Goal: Task Accomplishment & Management: Manage account settings

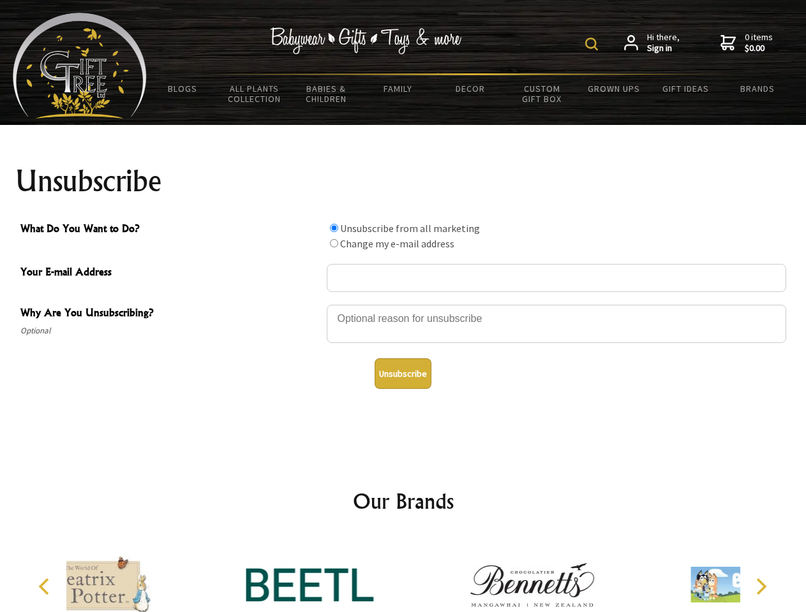
click at [593, 44] on img at bounding box center [591, 44] width 13 height 13
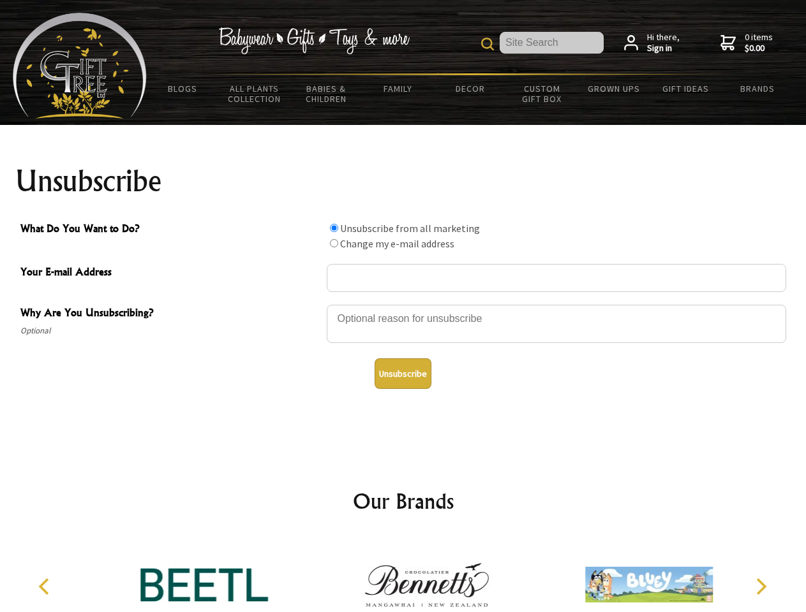
click at [403, 304] on div at bounding box center [556, 326] width 459 height 45
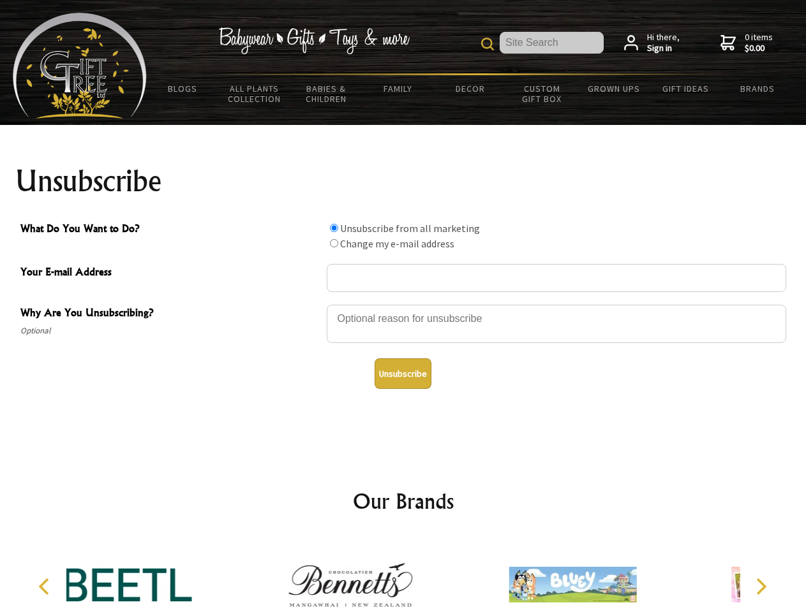
click at [334, 228] on input "What Do You Want to Do?" at bounding box center [334, 228] width 8 height 8
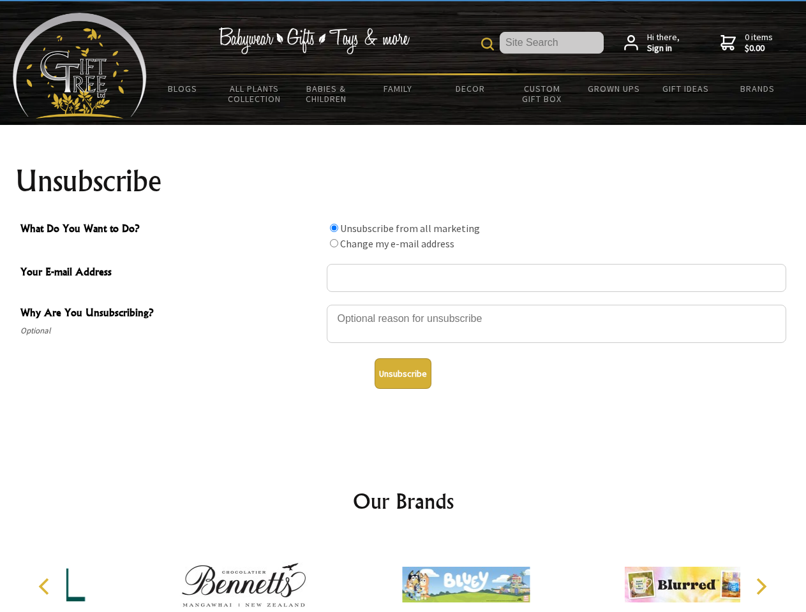
click at [334, 243] on input "What Do You Want to Do?" at bounding box center [334, 243] width 8 height 8
radio input "true"
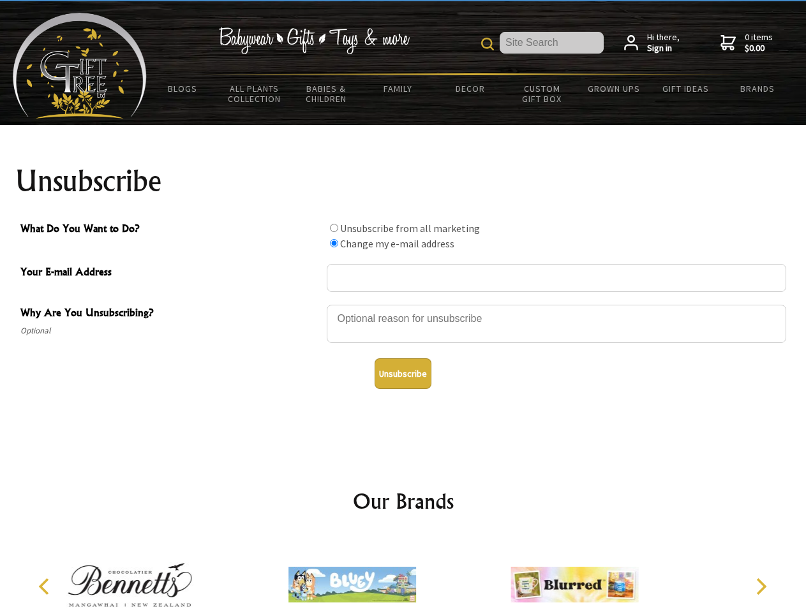
click at [402, 374] on button "Unsubscribe" at bounding box center [402, 373] width 57 height 31
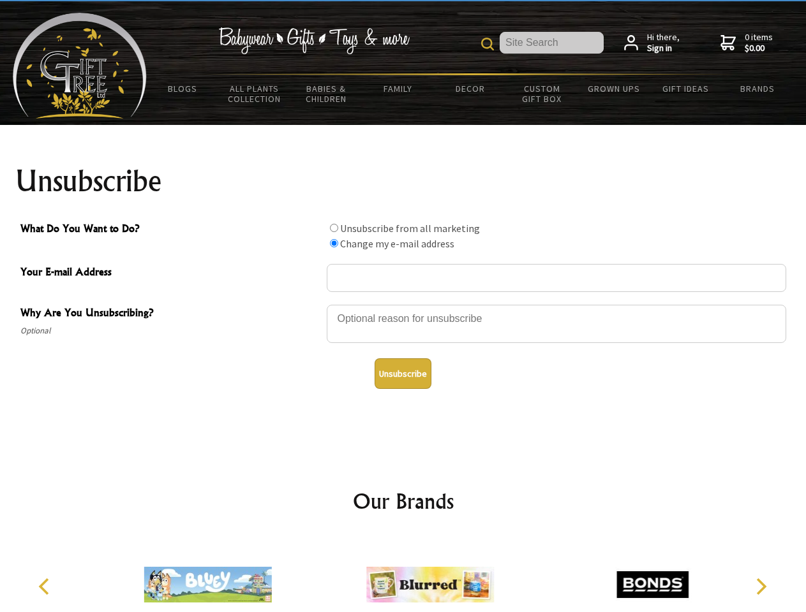
click at [403, 575] on div at bounding box center [403, 586] width 674 height 99
